Goal: Check status: Check status

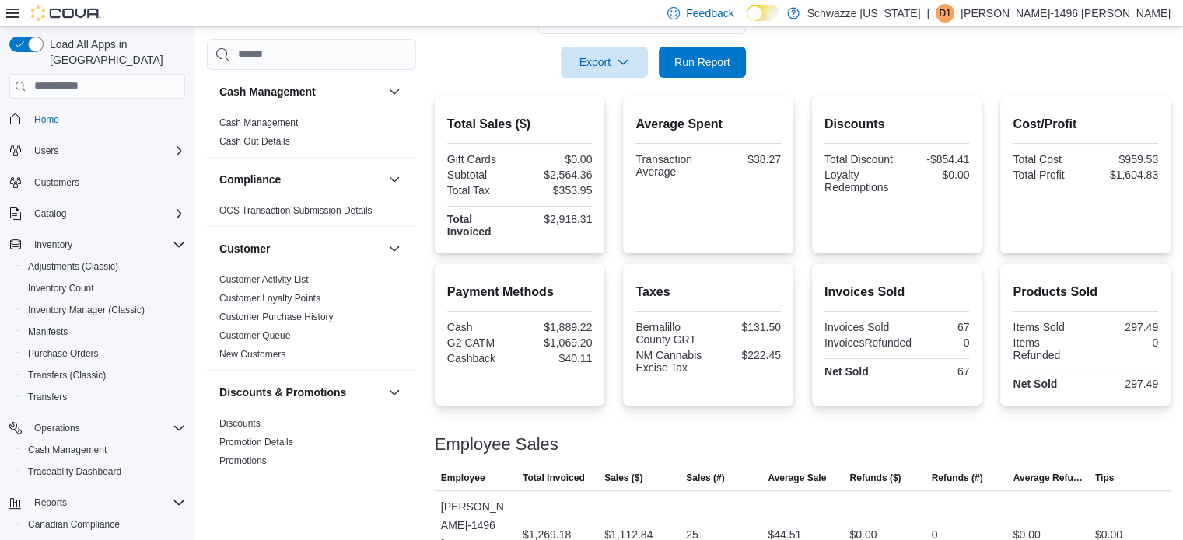
scroll to position [1011, 0]
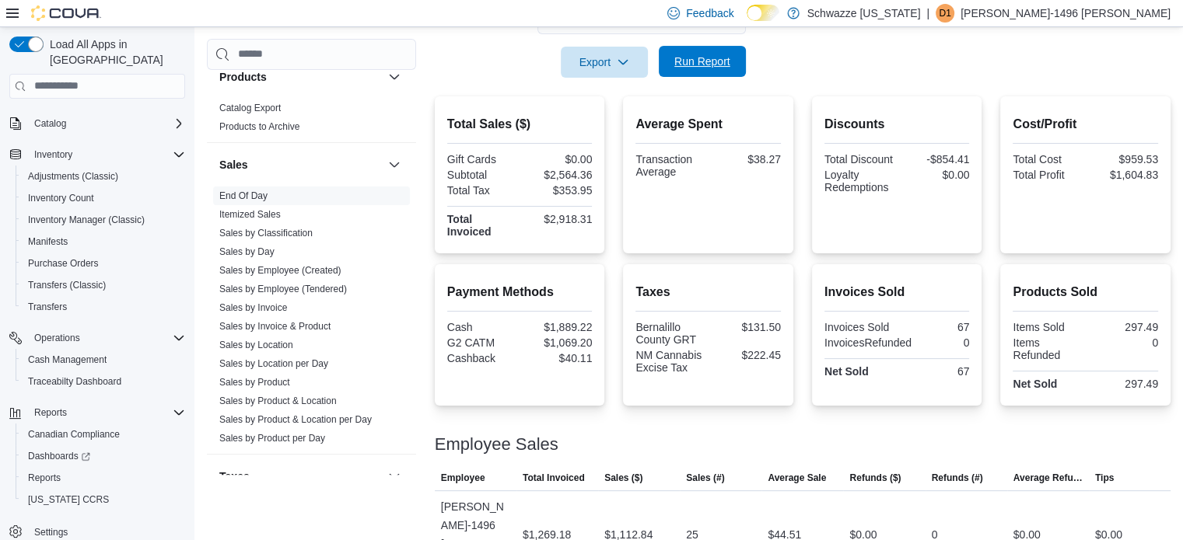
click at [697, 54] on span "Run Report" at bounding box center [702, 62] width 56 height 16
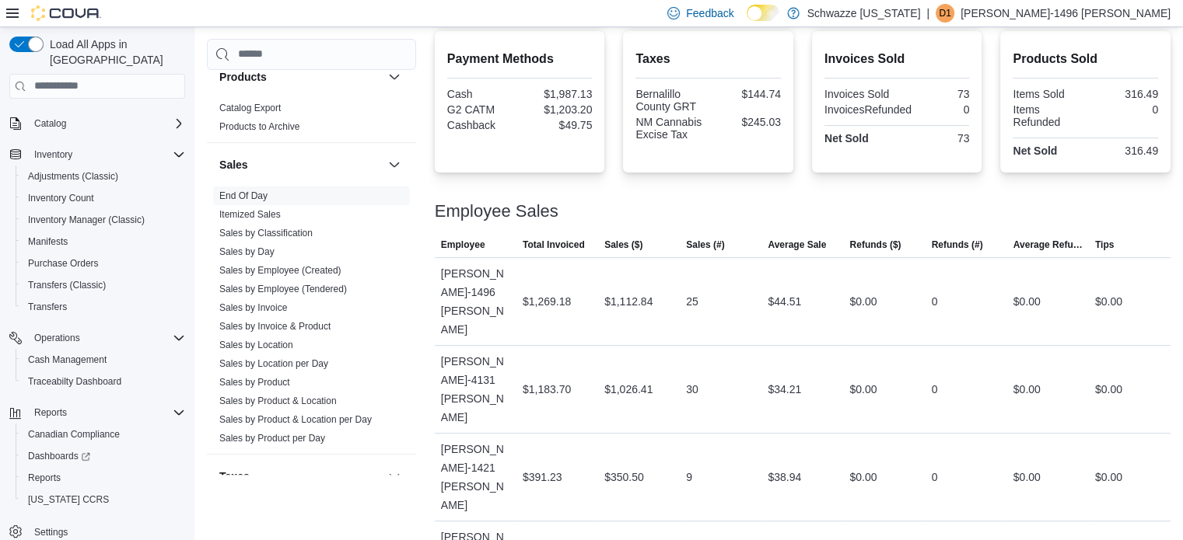
scroll to position [0, 0]
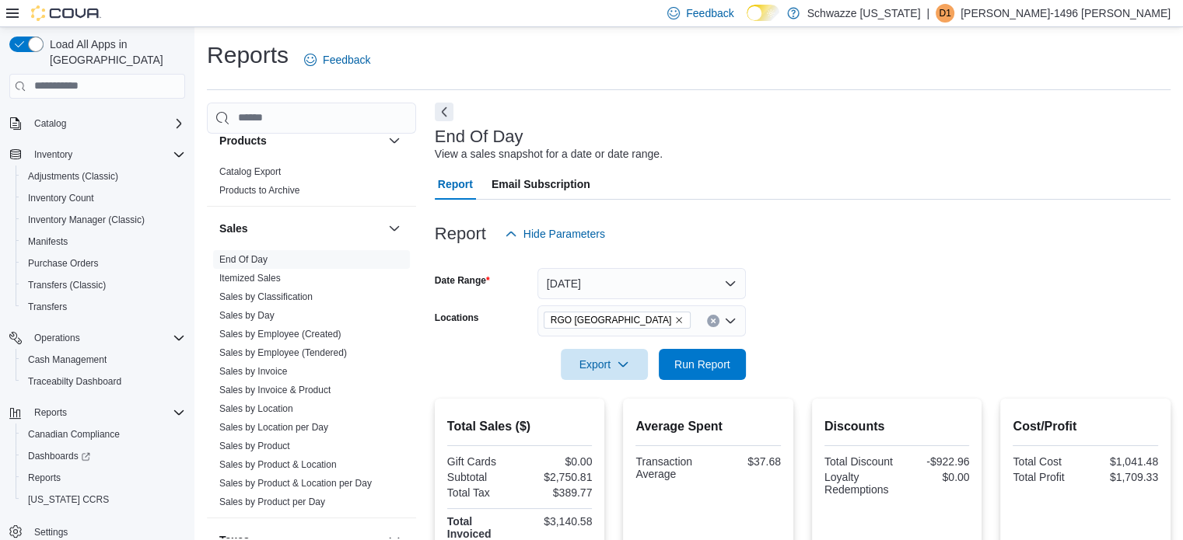
click at [674, 320] on icon "Remove RGO 6 Northeast Heights from selection in this group" at bounding box center [678, 320] width 9 height 9
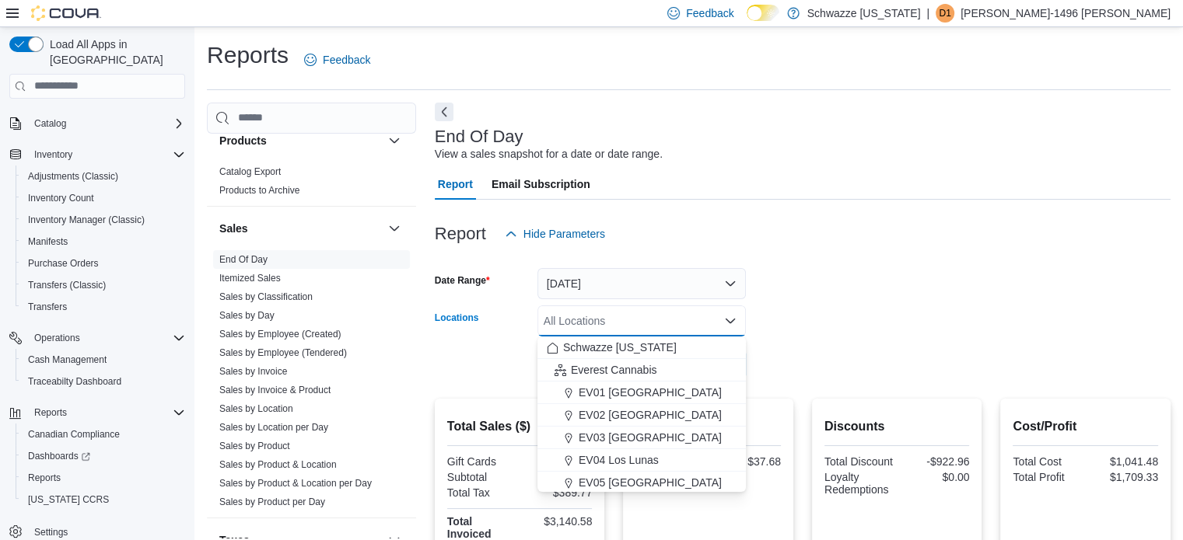
click at [669, 320] on div "All Locations" at bounding box center [641, 321] width 208 height 31
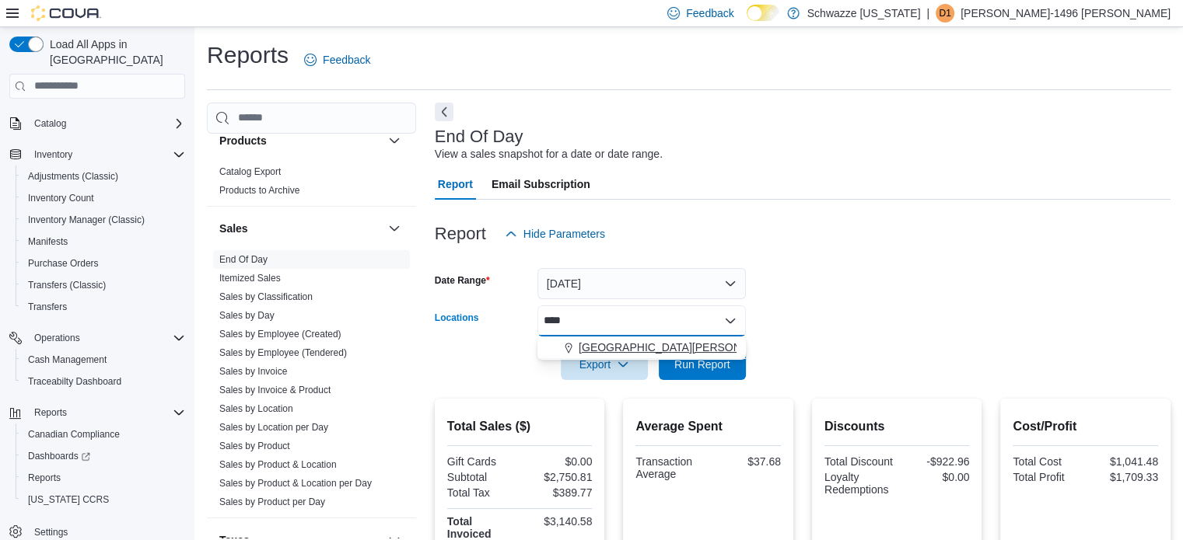
type input "****"
click at [589, 355] on span "[GEOGRAPHIC_DATA][PERSON_NAME]" at bounding box center [680, 348] width 203 height 16
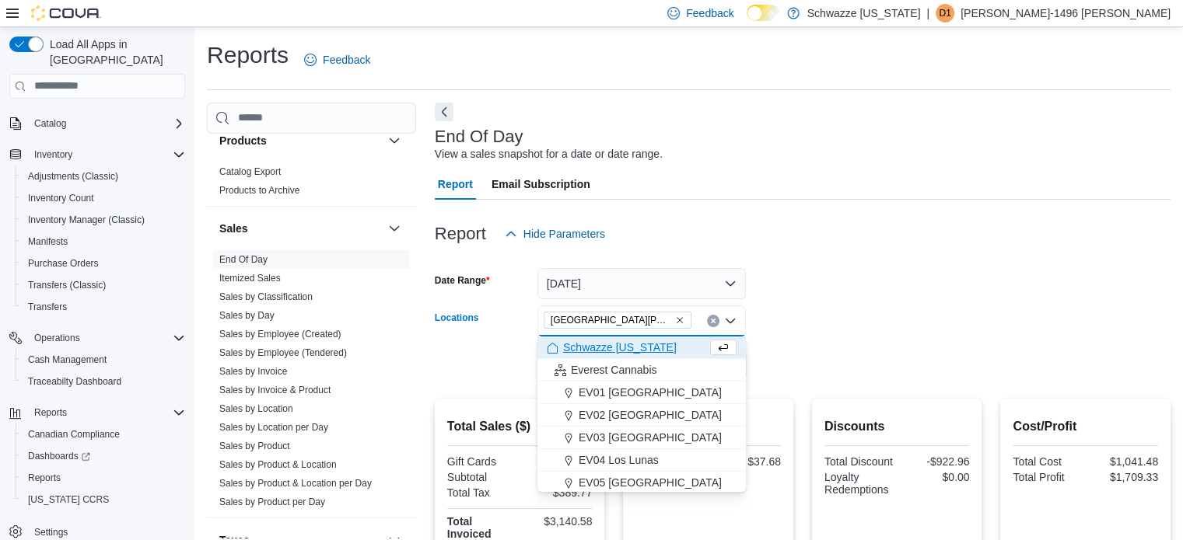
click at [837, 359] on form "Date Range [DATE] Locations [GEOGRAPHIC_DATA][PERSON_NAME] Combo box. Selected.…" at bounding box center [803, 315] width 736 height 131
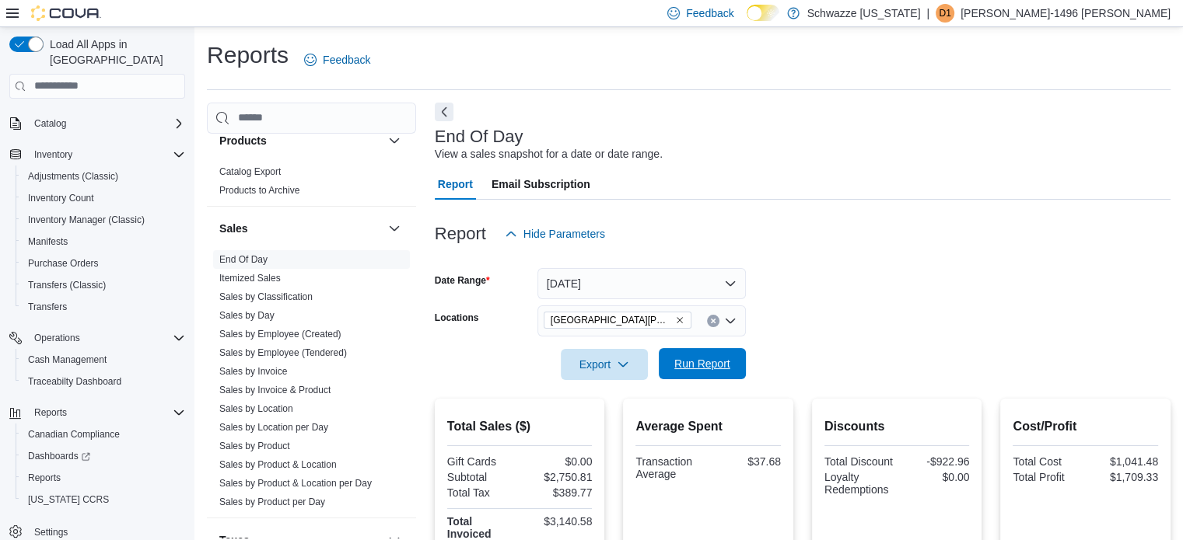
click at [701, 365] on span "Run Report" at bounding box center [702, 364] width 56 height 16
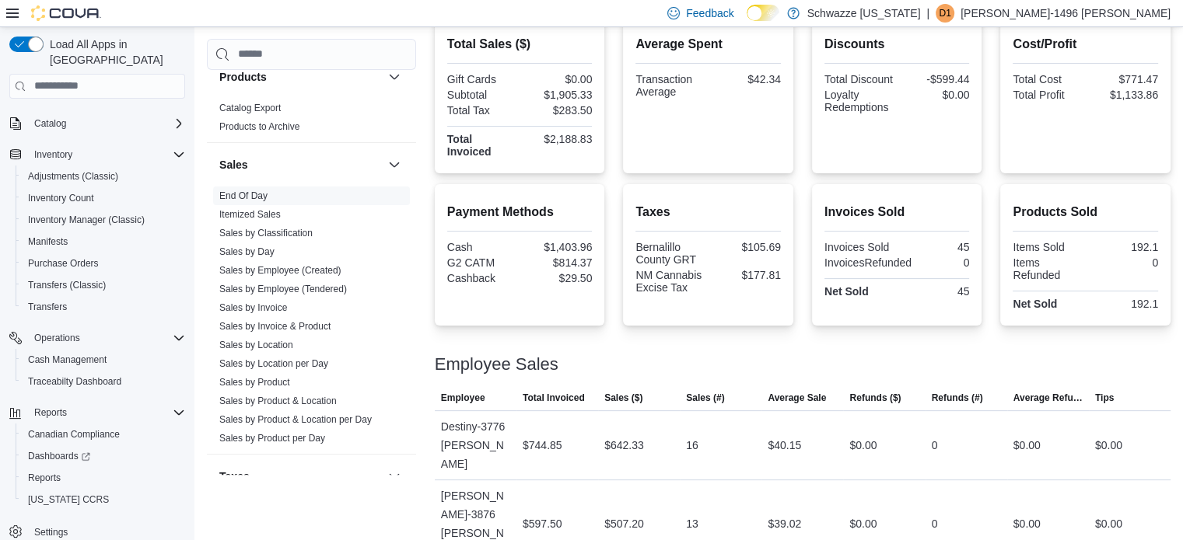
scroll to position [477, 0]
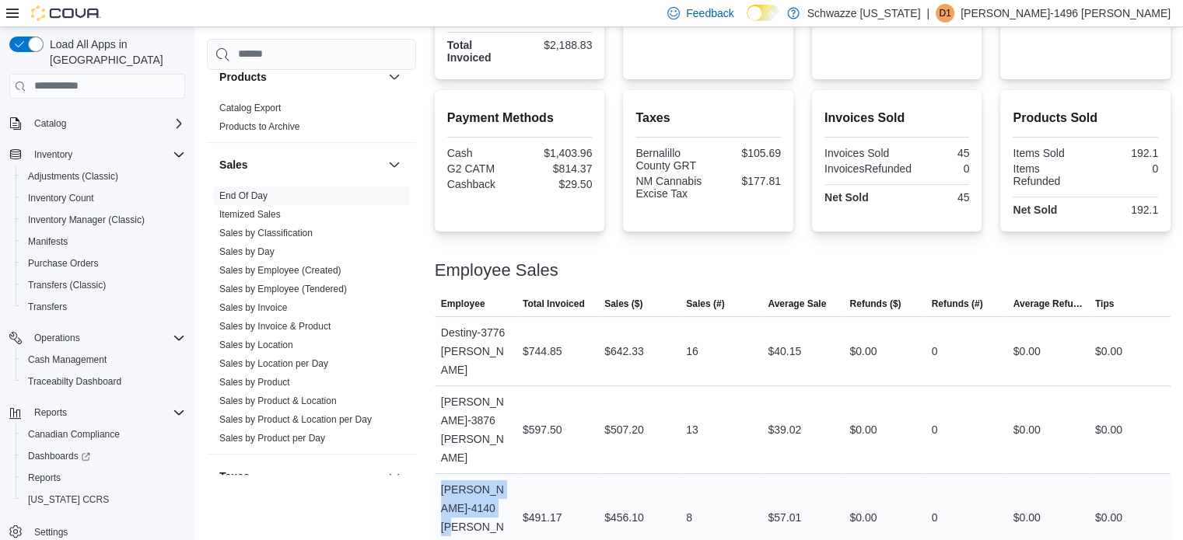
drag, startPoint x: 442, startPoint y: 432, endPoint x: 495, endPoint y: 447, distance: 55.1
click at [495, 474] on div "[PERSON_NAME]-4140 [PERSON_NAME]" at bounding box center [476, 517] width 82 height 87
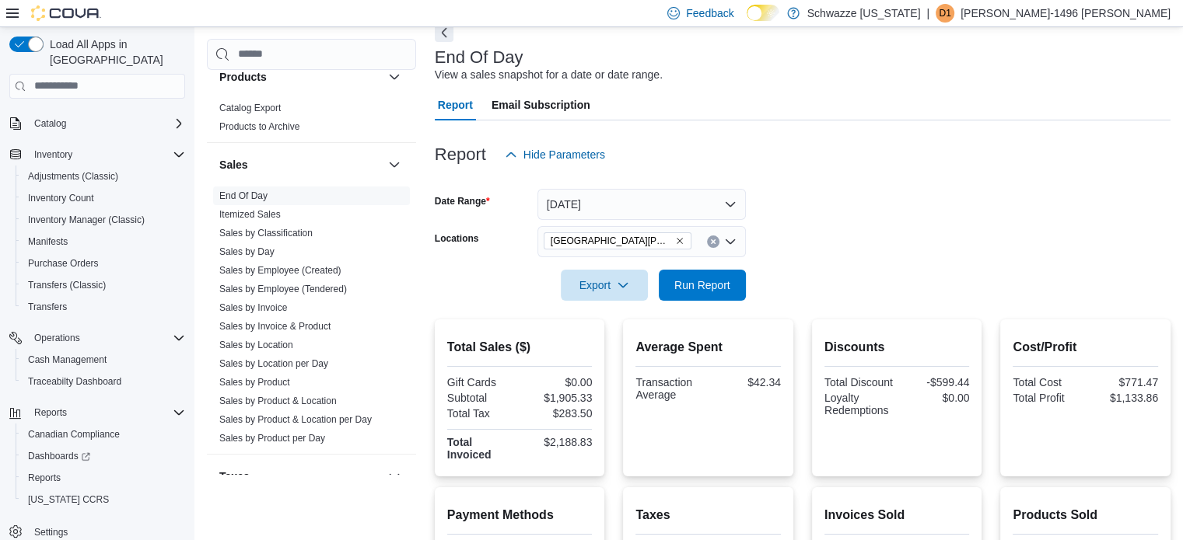
scroll to position [0, 0]
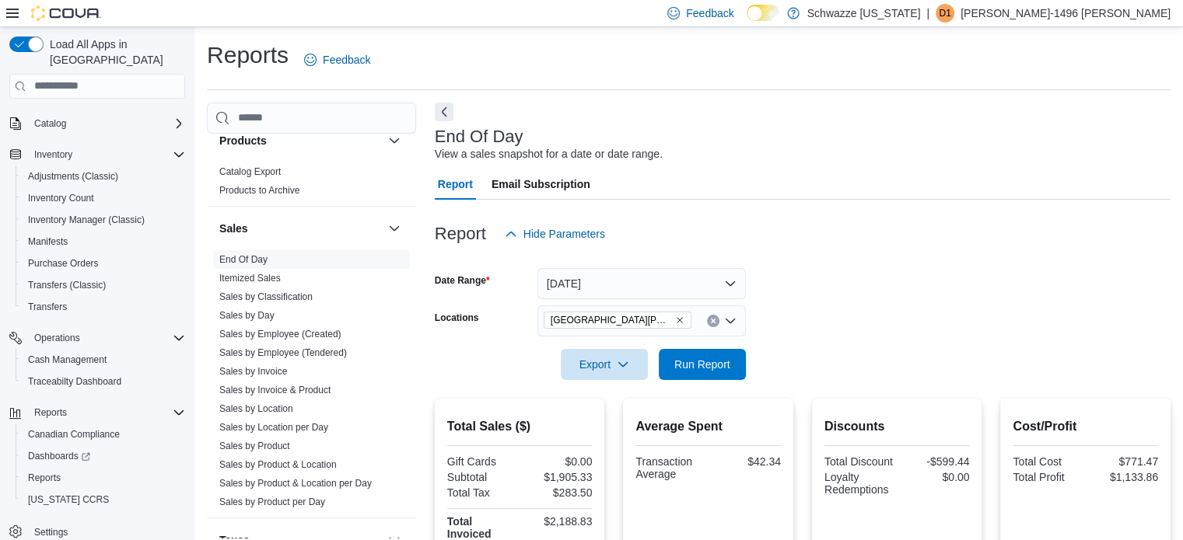
click at [675, 323] on icon "Remove EV09 Montano Plaza from selection in this group" at bounding box center [679, 320] width 9 height 9
click at [647, 323] on div "[GEOGRAPHIC_DATA][PERSON_NAME]" at bounding box center [641, 321] width 208 height 31
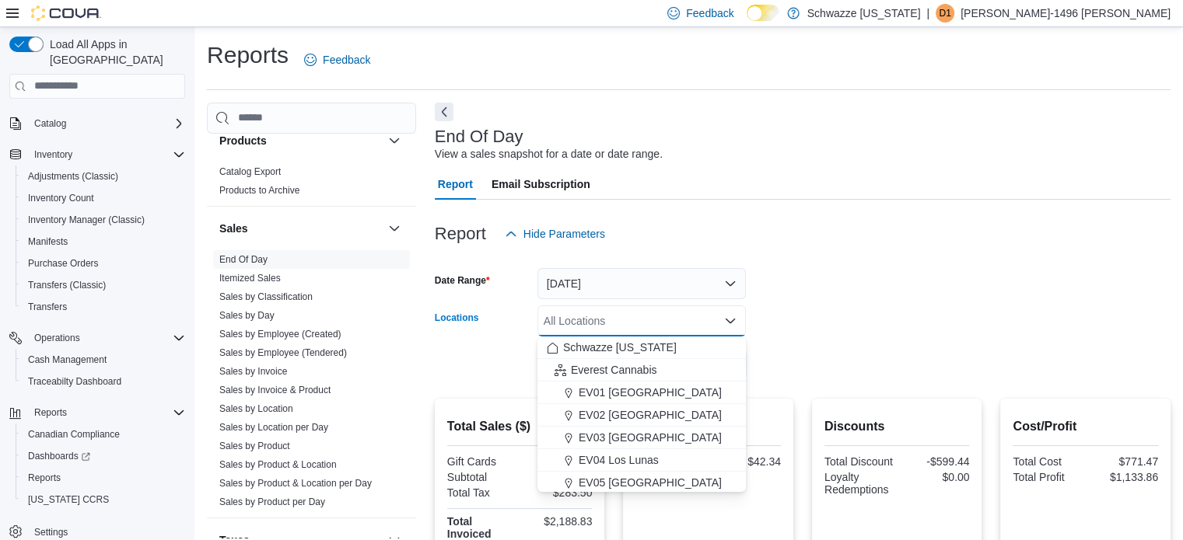
click at [647, 323] on div "All Locations" at bounding box center [641, 321] width 208 height 31
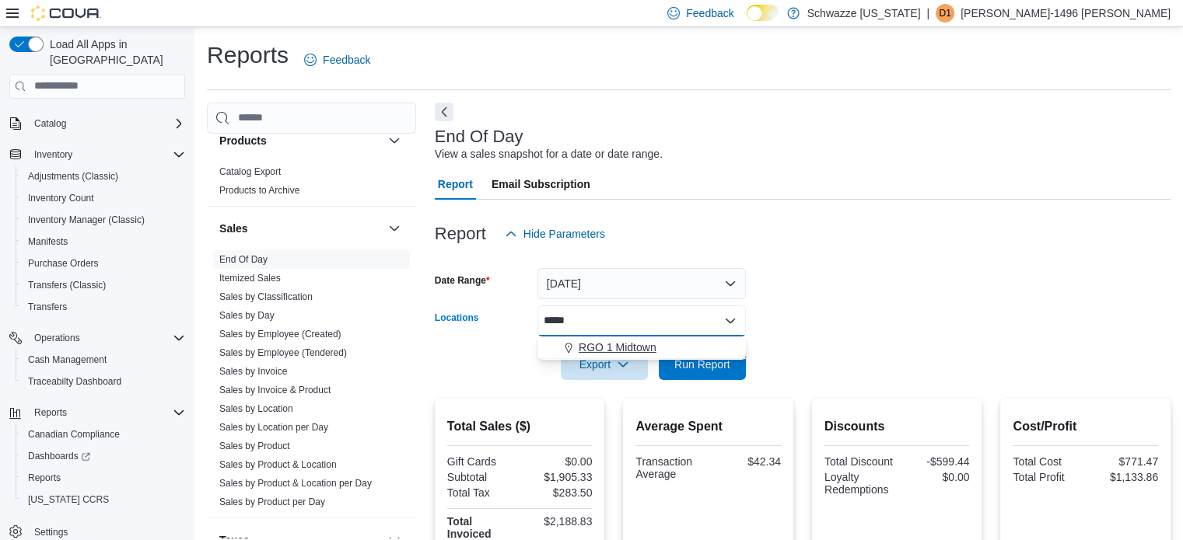
type input "*****"
click at [645, 349] on span "RGO 1 Midtown" at bounding box center [618, 348] width 78 height 16
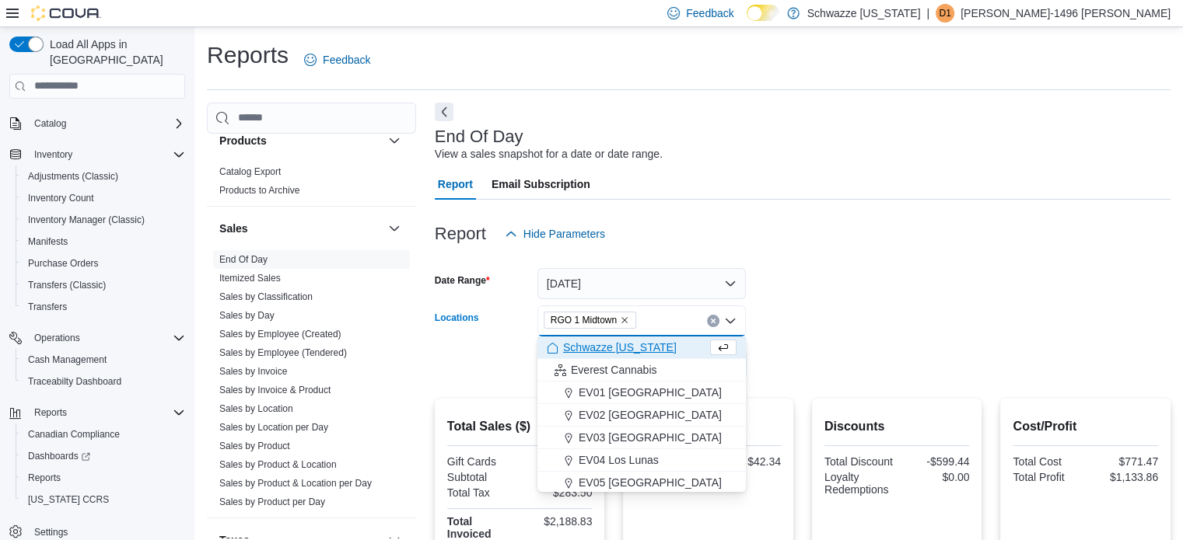
click at [865, 351] on form "Date Range [DATE] Locations [GEOGRAPHIC_DATA] 1 Midtown Combo box. Selected. RG…" at bounding box center [803, 315] width 736 height 131
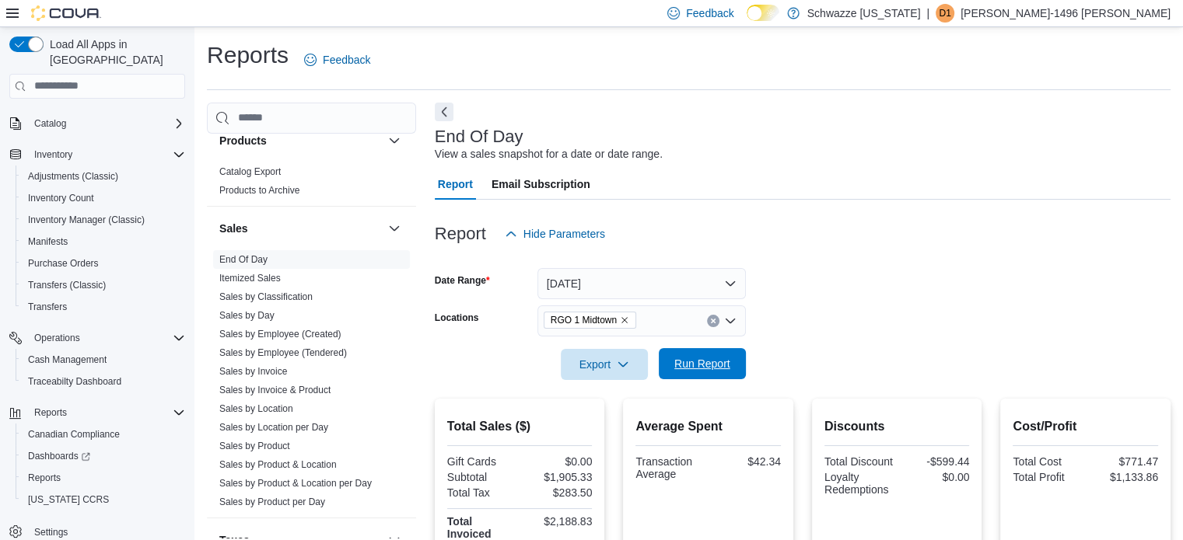
click at [709, 358] on span "Run Report" at bounding box center [702, 364] width 56 height 16
click at [627, 320] on icon "Remove RGO 1 Midtown from selection in this group" at bounding box center [624, 320] width 9 height 9
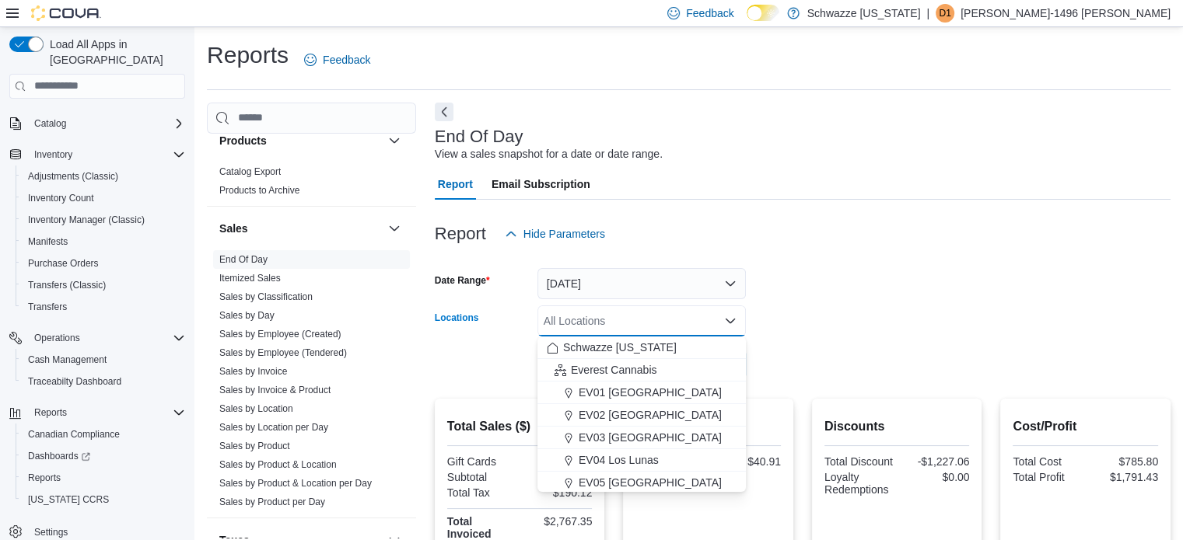
click at [627, 320] on div "All Locations Combo box. Selected. Combo box input. All Locations. Type some te…" at bounding box center [641, 321] width 208 height 31
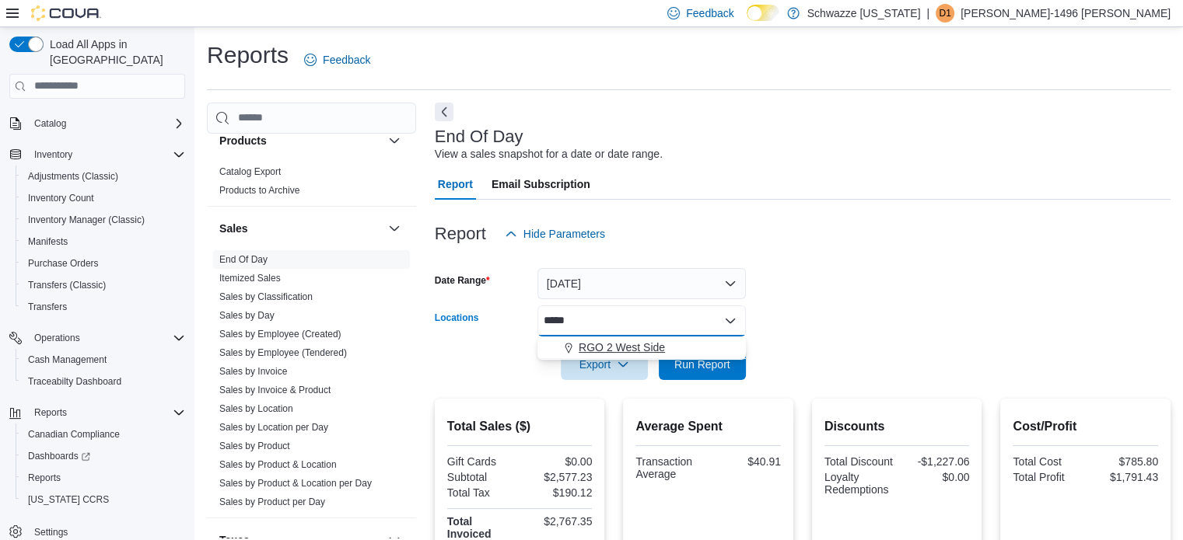
type input "*****"
click at [631, 342] on span "RGO 2 West Side" at bounding box center [622, 348] width 86 height 16
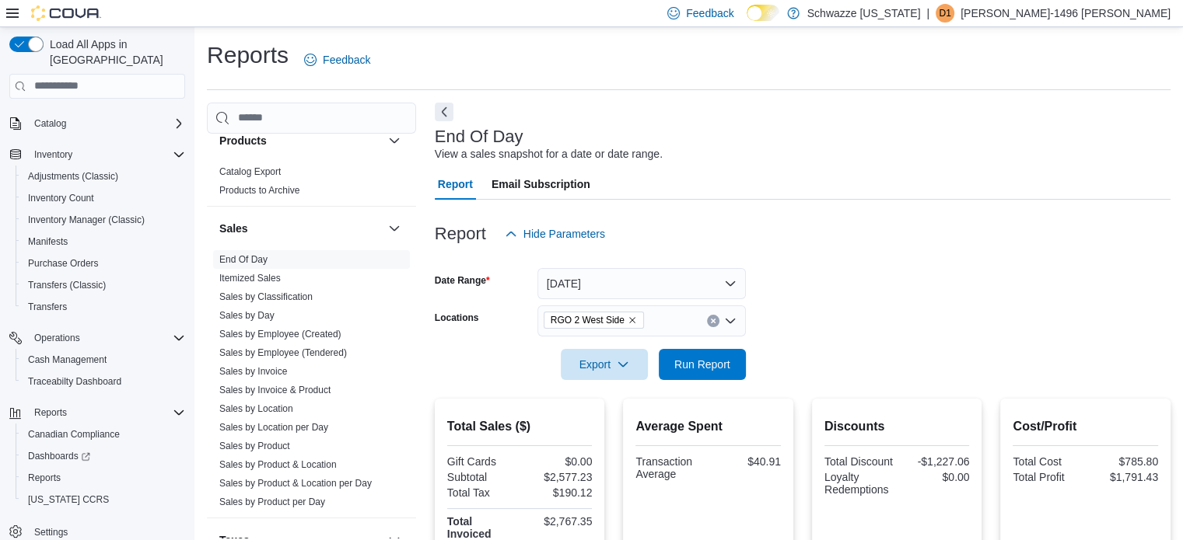
click at [802, 348] on div at bounding box center [803, 343] width 736 height 12
click at [711, 363] on span "Run Report" at bounding box center [702, 364] width 56 height 16
click at [627, 317] on icon "Remove RGO 2 West Side from selection in this group" at bounding box center [631, 320] width 9 height 9
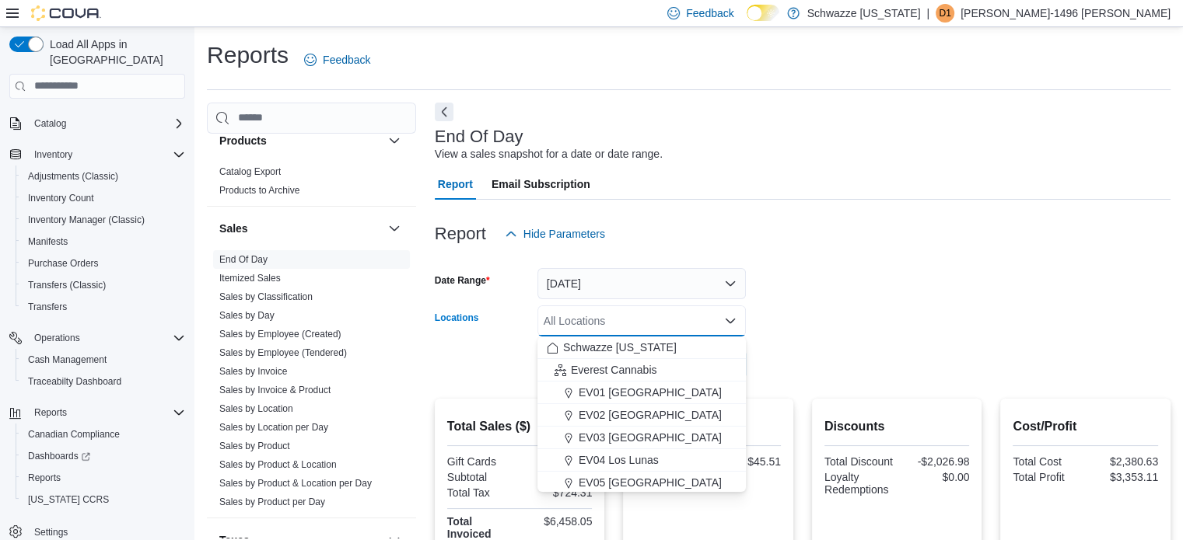
click at [627, 317] on div "All Locations Combo box. Selected. Combo box input. All Locations. Type some te…" at bounding box center [641, 321] width 208 height 31
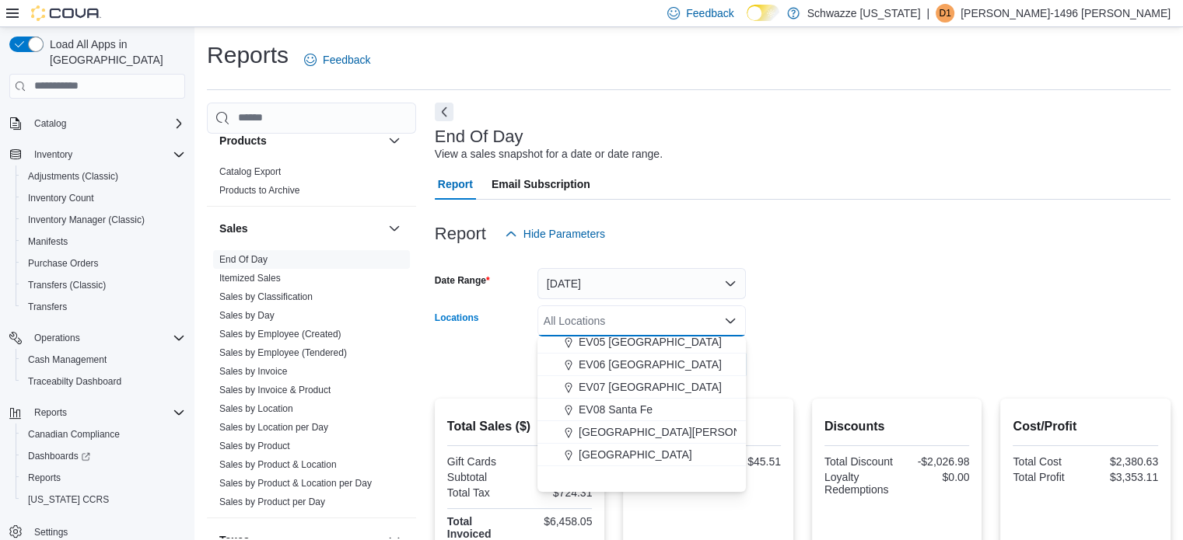
scroll to position [78, 0]
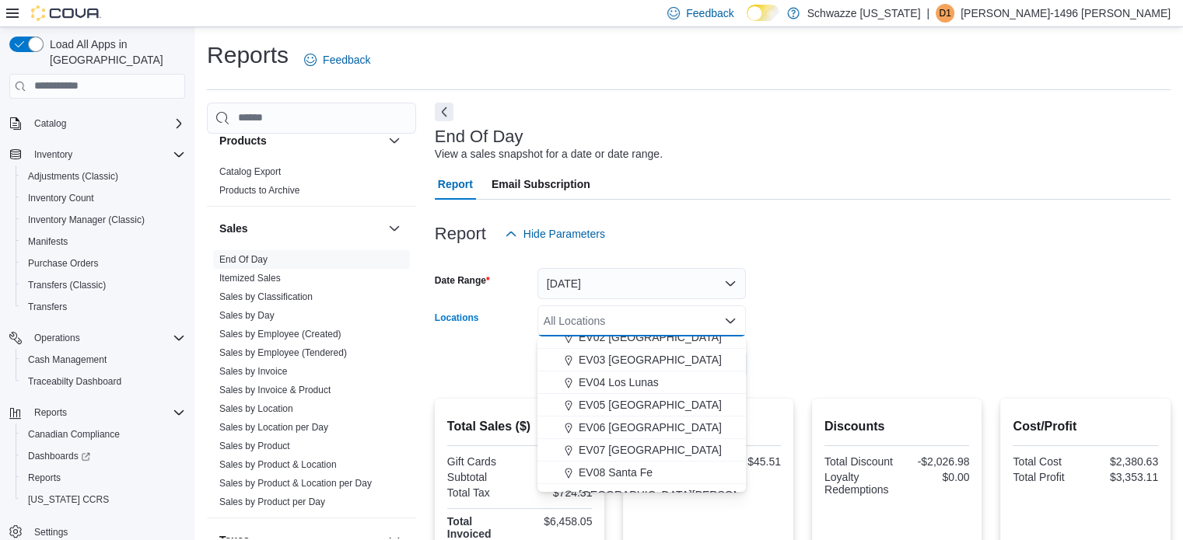
click at [659, 334] on div "All Locations" at bounding box center [641, 321] width 208 height 31
click at [690, 344] on div "EV02 [GEOGRAPHIC_DATA]" at bounding box center [642, 338] width 190 height 16
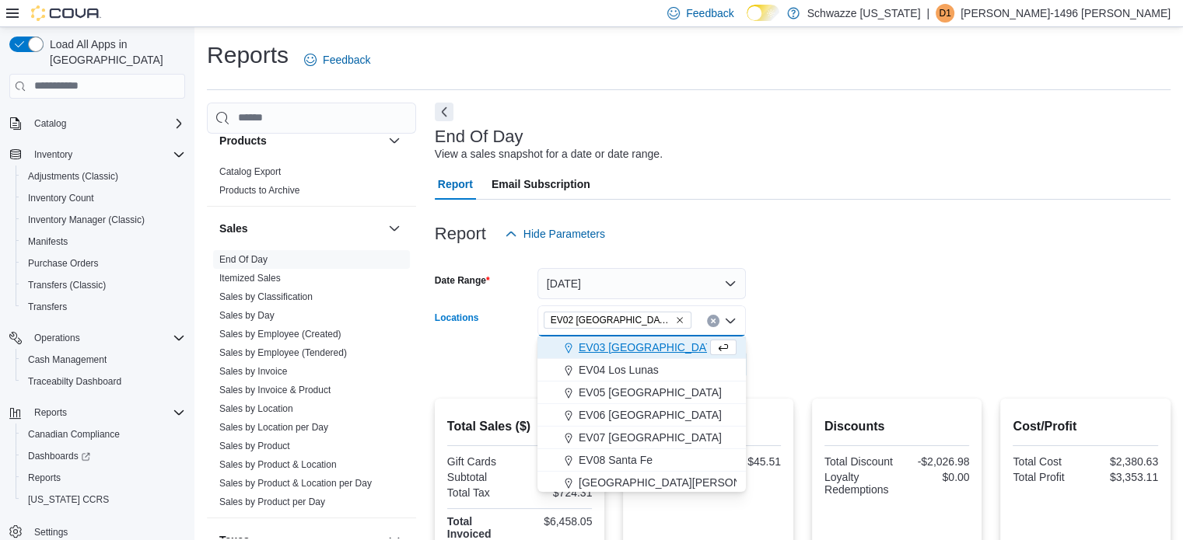
click at [885, 350] on form "Date Range [DATE] Locations [GEOGRAPHIC_DATA] [GEOGRAPHIC_DATA] Combo box. Sele…" at bounding box center [803, 315] width 736 height 131
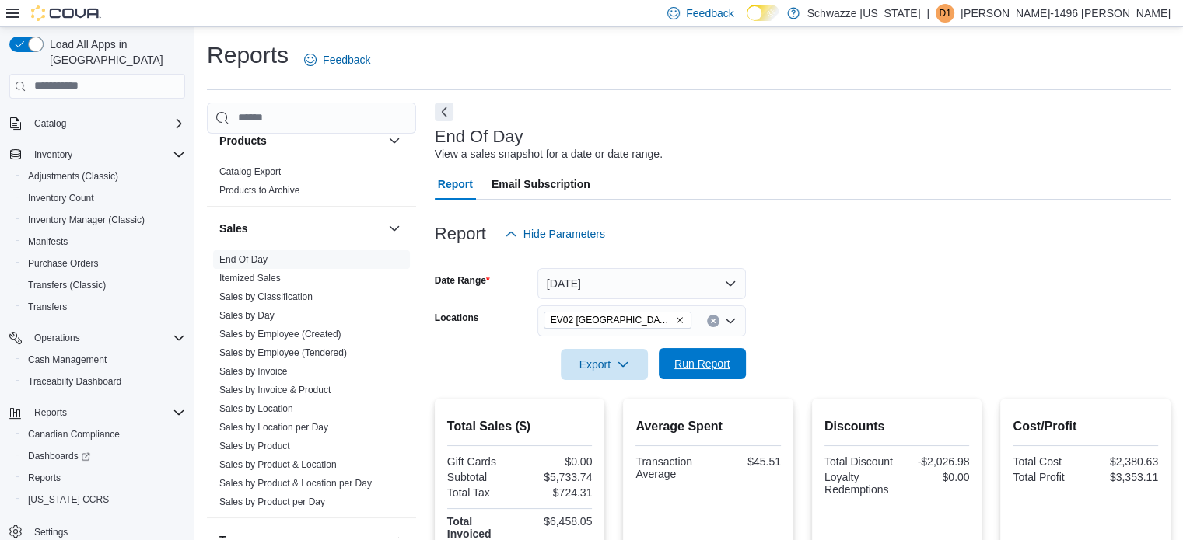
click at [713, 357] on span "Run Report" at bounding box center [702, 364] width 56 height 16
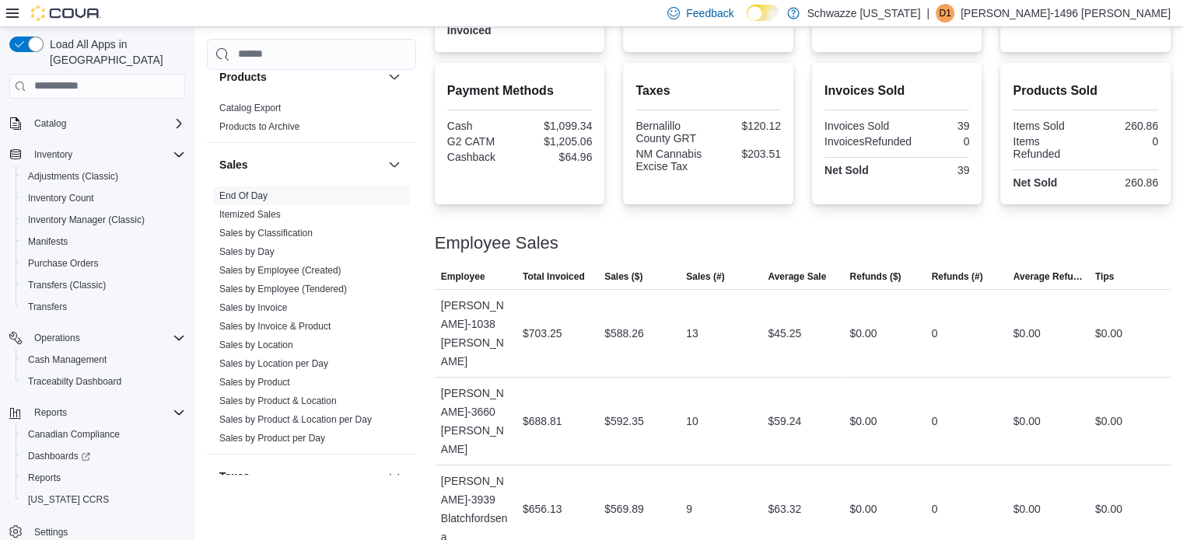
scroll to position [115, 0]
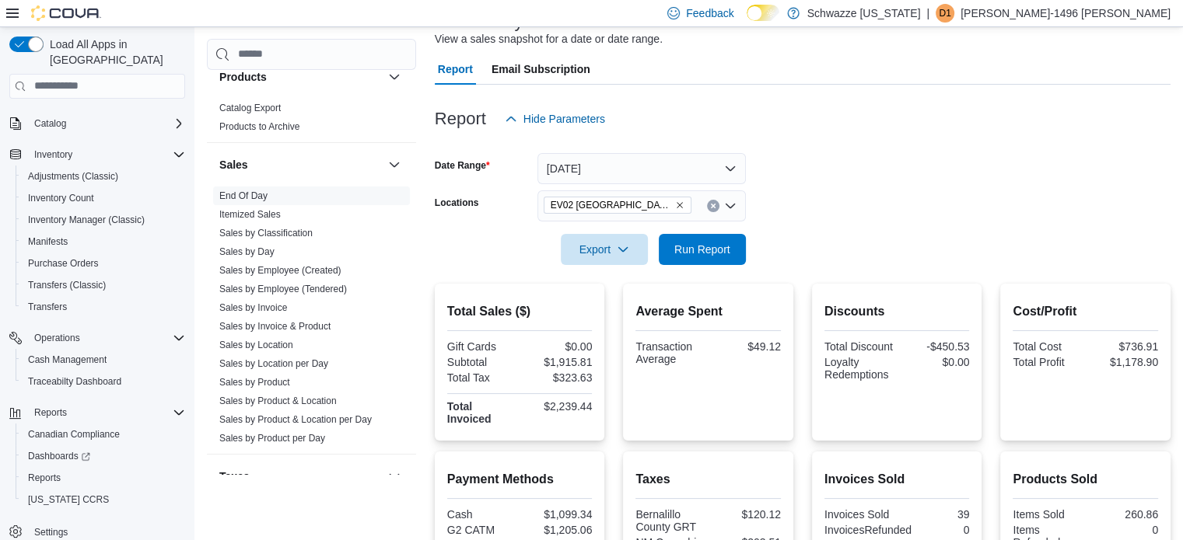
click at [675, 201] on icon "Remove EV02 Far NE Heights from selection in this group" at bounding box center [679, 205] width 9 height 9
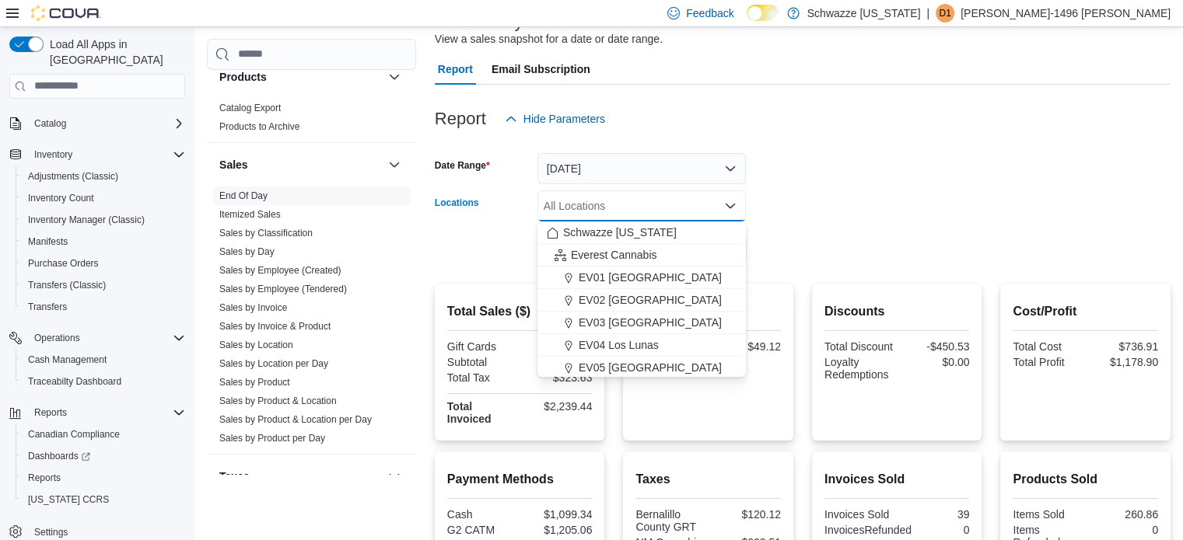
click at [641, 201] on div "All Locations" at bounding box center [641, 206] width 208 height 31
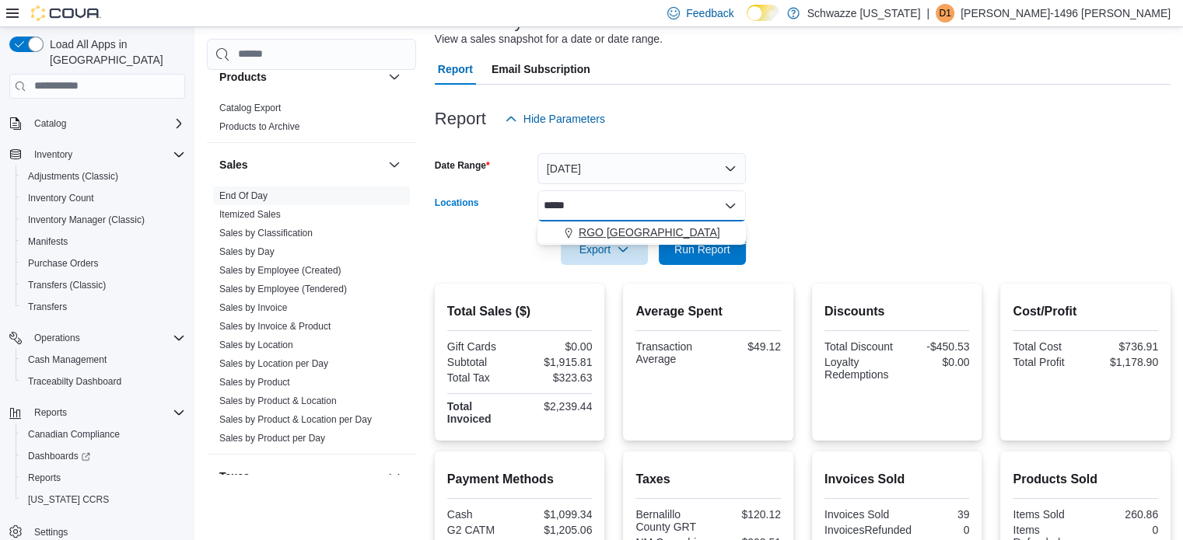
type input "*****"
click at [610, 230] on span "RGO [GEOGRAPHIC_DATA]" at bounding box center [650, 233] width 142 height 16
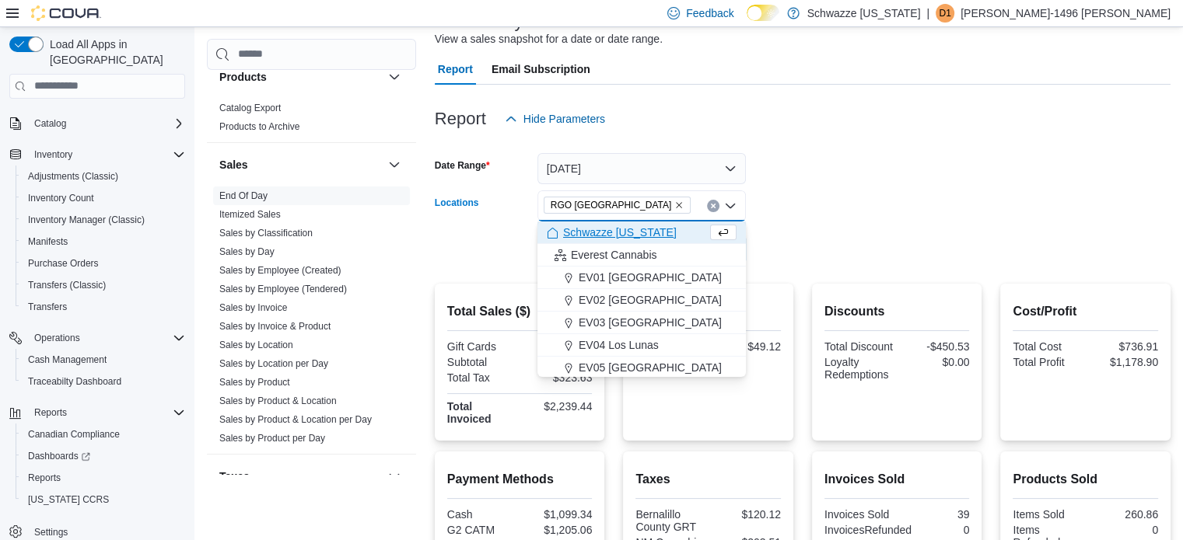
drag, startPoint x: 852, startPoint y: 266, endPoint x: 712, endPoint y: 270, distance: 140.0
click at [853, 266] on div at bounding box center [803, 274] width 736 height 19
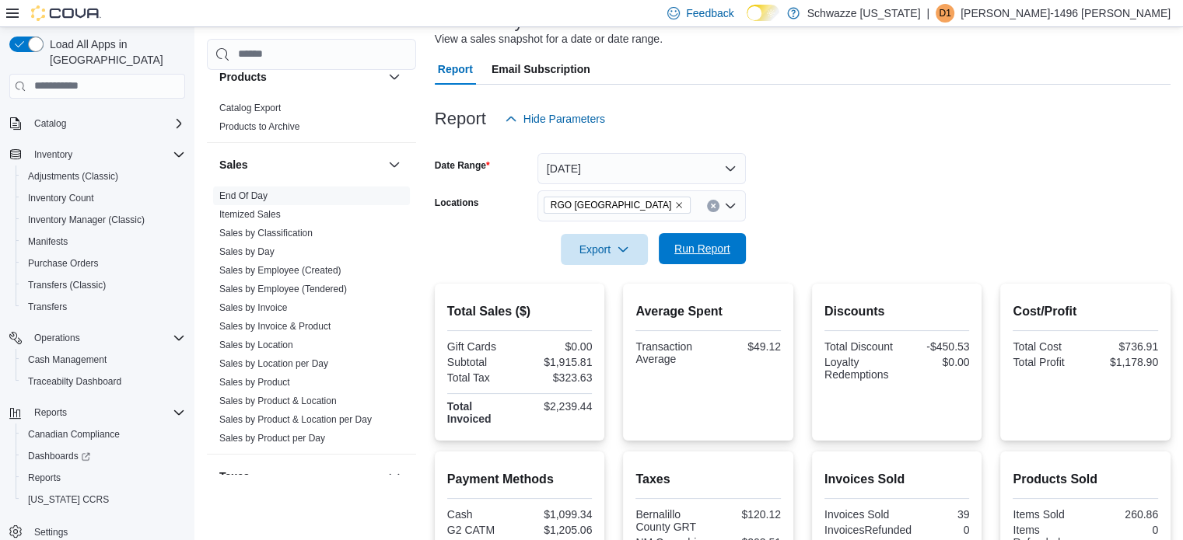
click at [683, 255] on span "Run Report" at bounding box center [702, 249] width 56 height 16
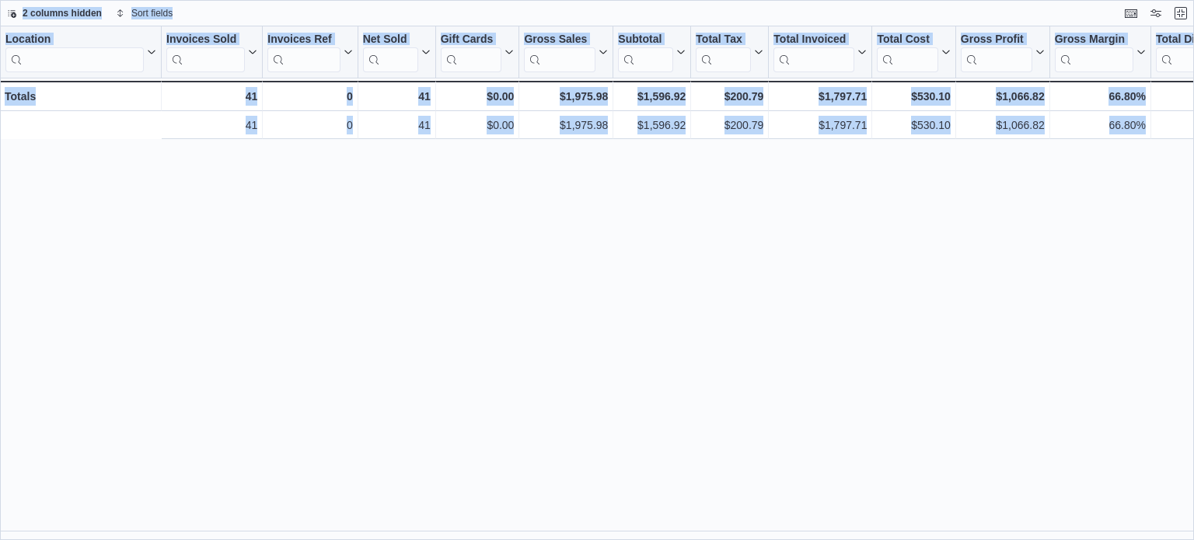
scroll to position [0, 351]
